Goal: Transaction & Acquisition: Purchase product/service

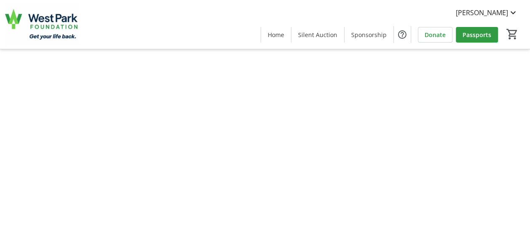
drag, startPoint x: 0, startPoint y: 0, endPoint x: 79, endPoint y: 39, distance: 88.1
click at [79, 39] on img at bounding box center [42, 24] width 75 height 42
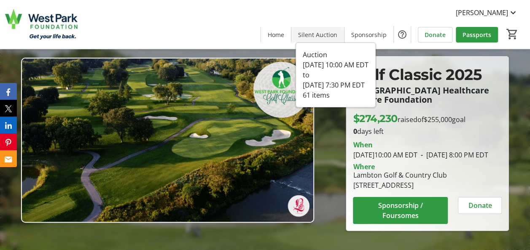
click at [312, 36] on span "Silent Auction" at bounding box center [317, 34] width 39 height 9
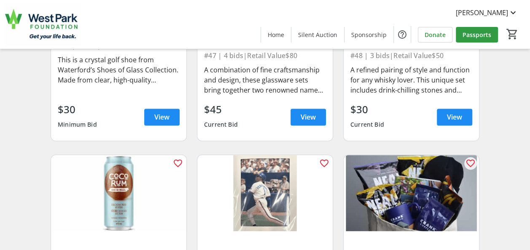
scroll to position [3898, 0]
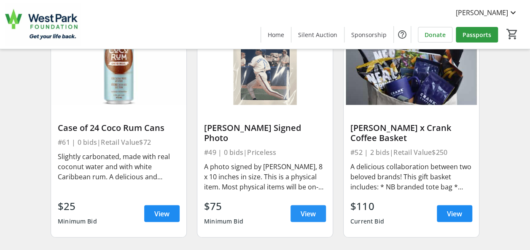
click at [297, 209] on span at bounding box center [308, 214] width 35 height 20
